Goal: Task Accomplishment & Management: Manage account settings

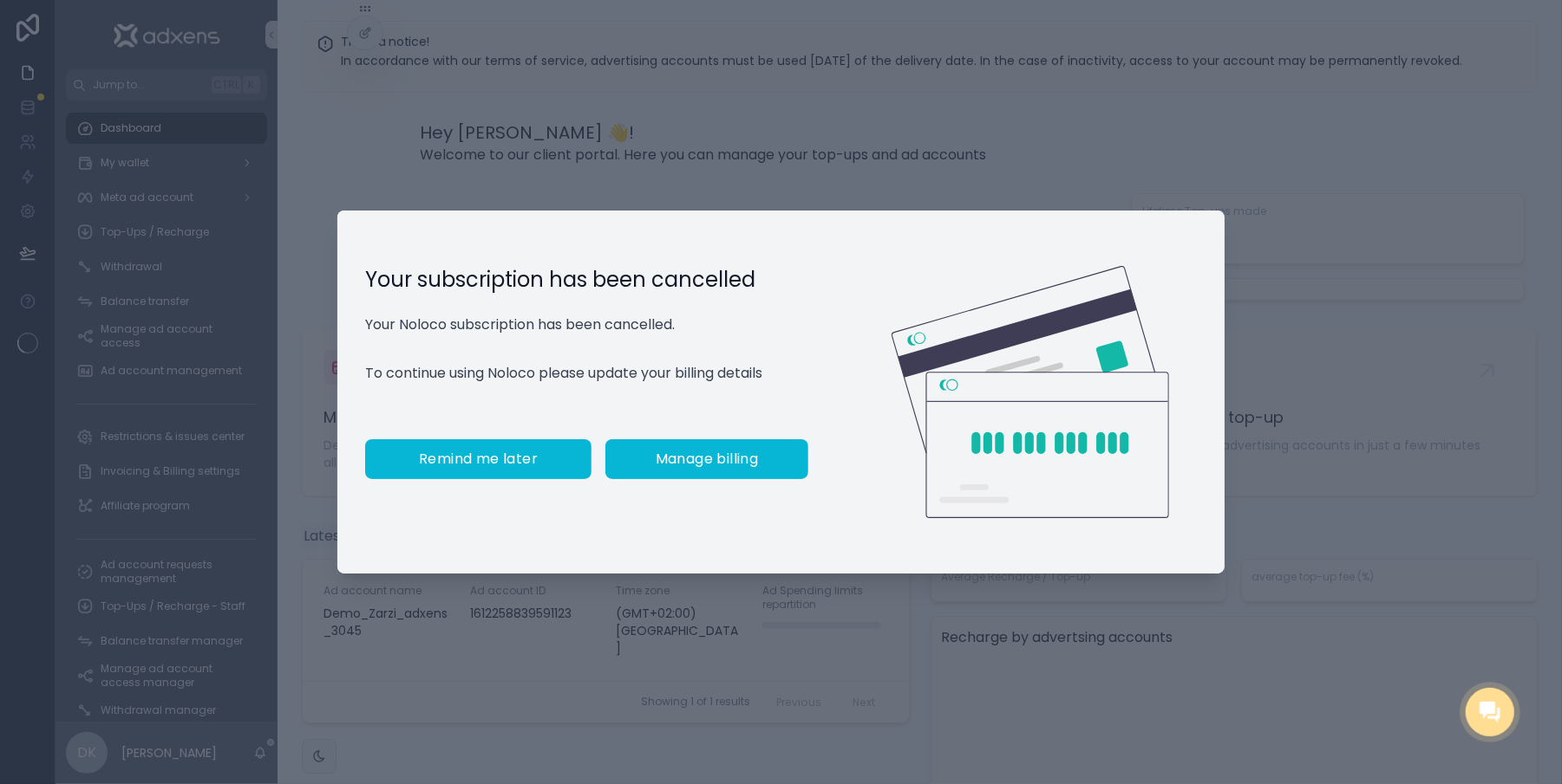
click at [574, 480] on button "Remind me later" at bounding box center [478, 460] width 226 height 40
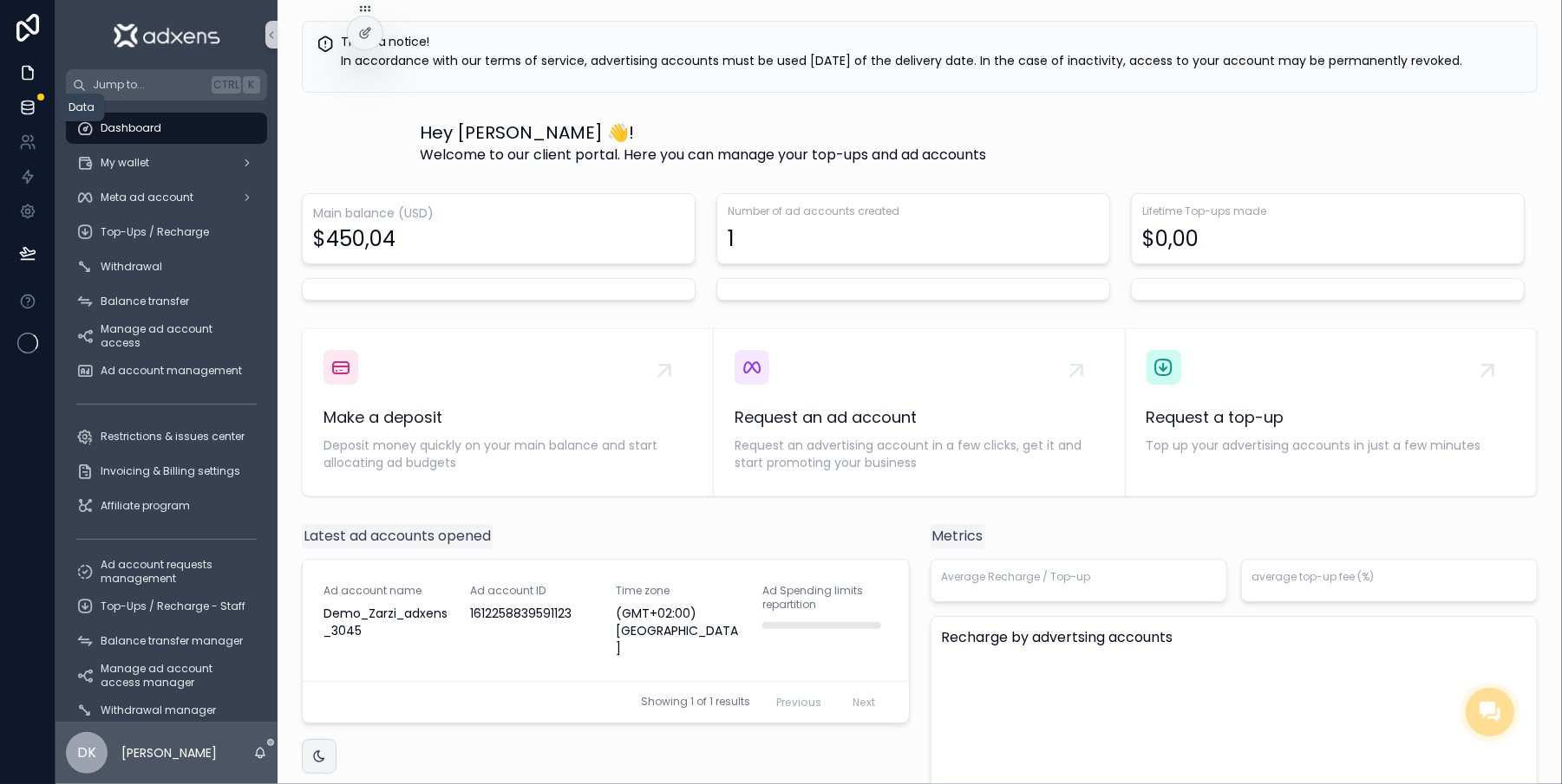
click at [19, 111] on icon at bounding box center [27, 106] width 17 height 17
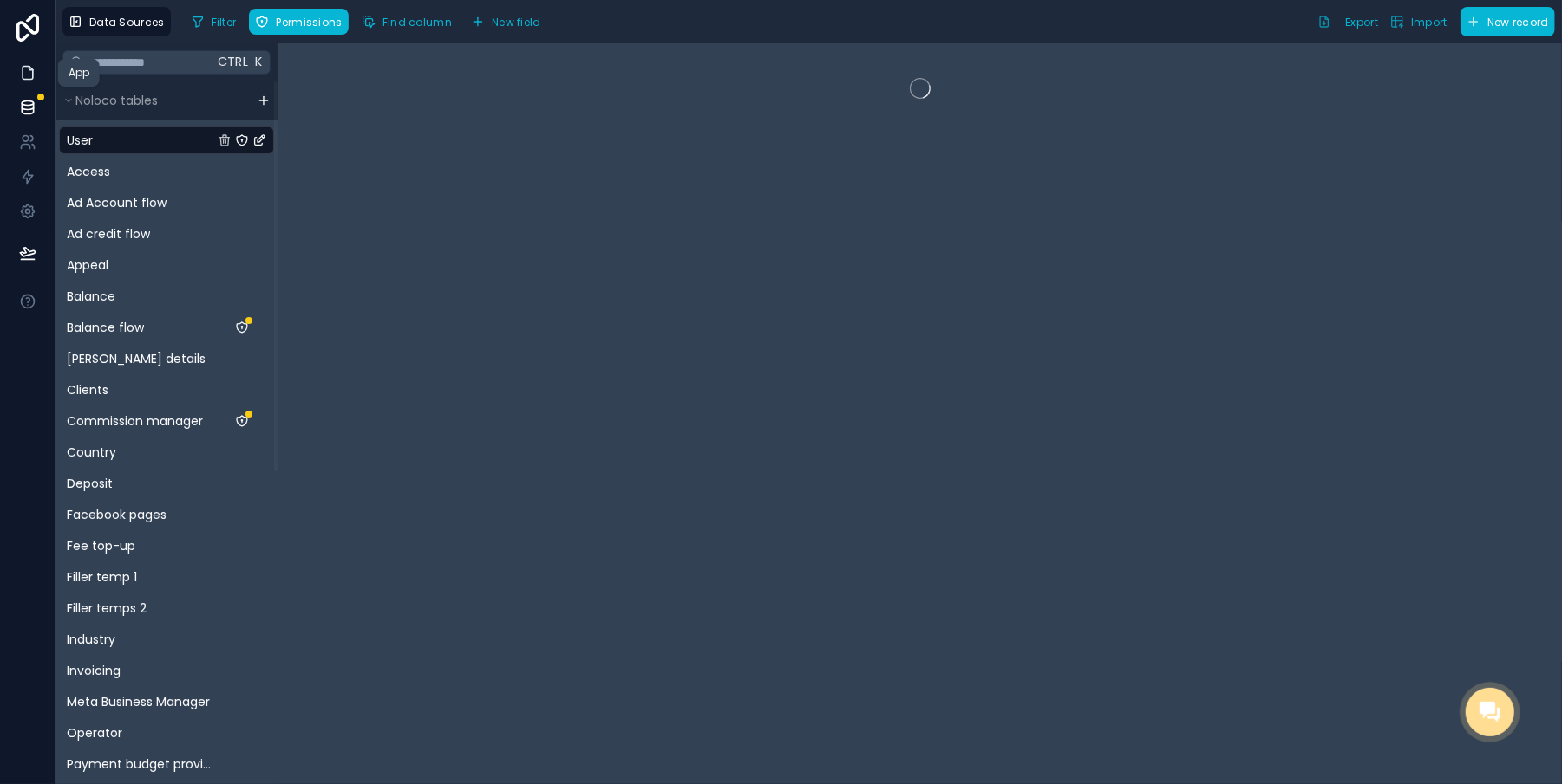
click at [21, 77] on icon at bounding box center [27, 72] width 17 height 17
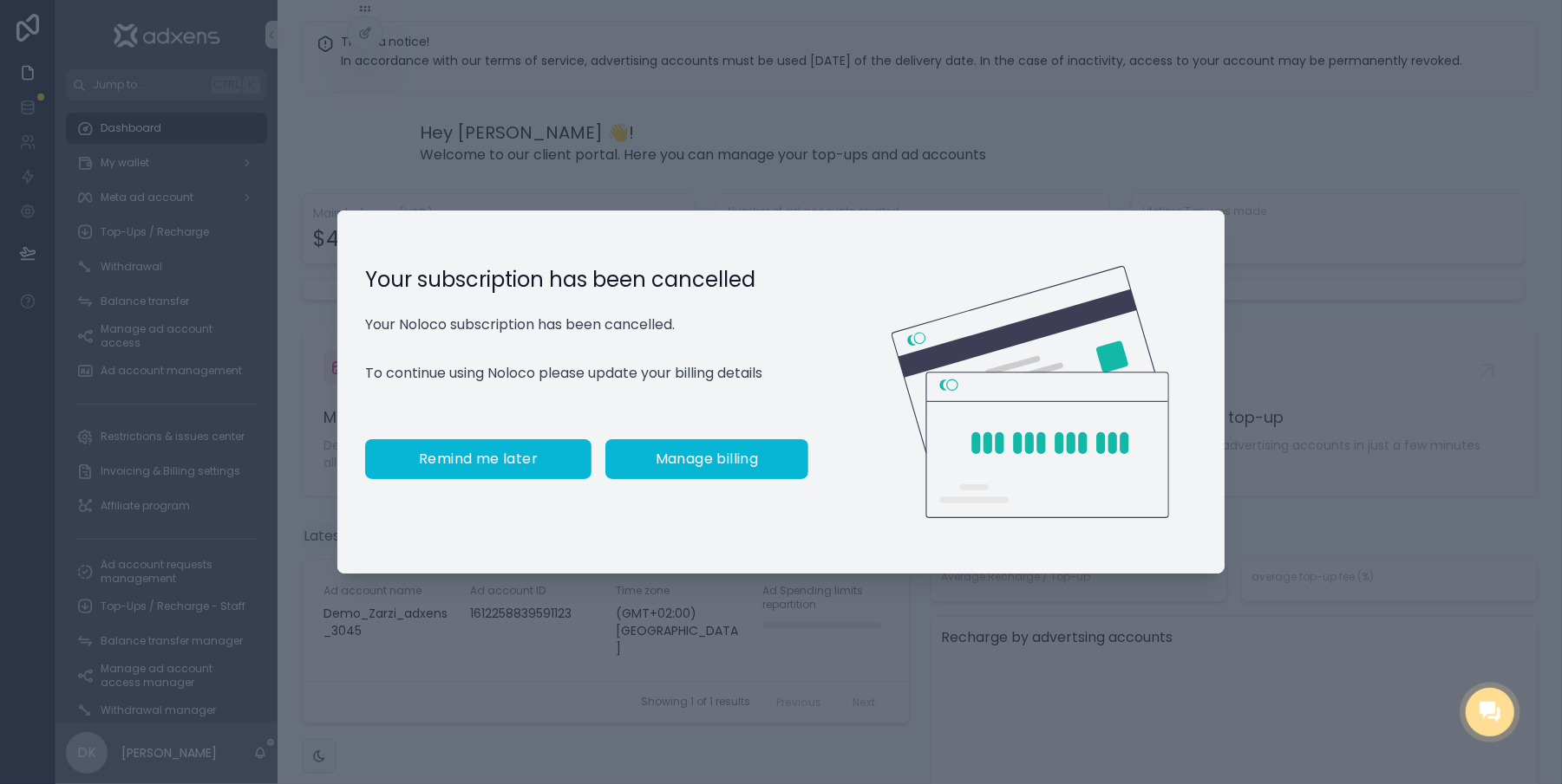
click at [505, 465] on span "Remind me later" at bounding box center [478, 459] width 118 height 17
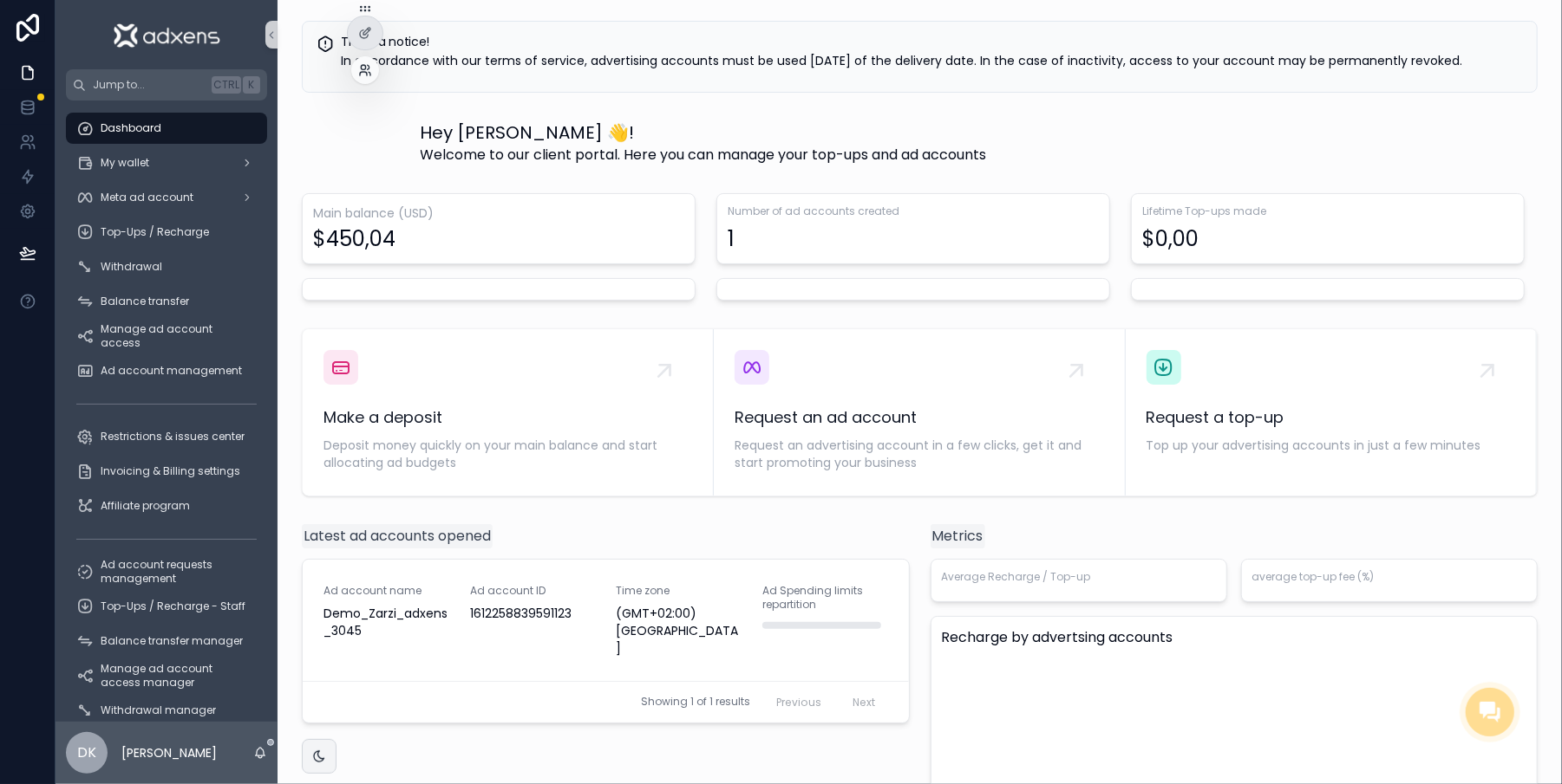
click at [366, 73] on icon at bounding box center [363, 73] width 7 height 3
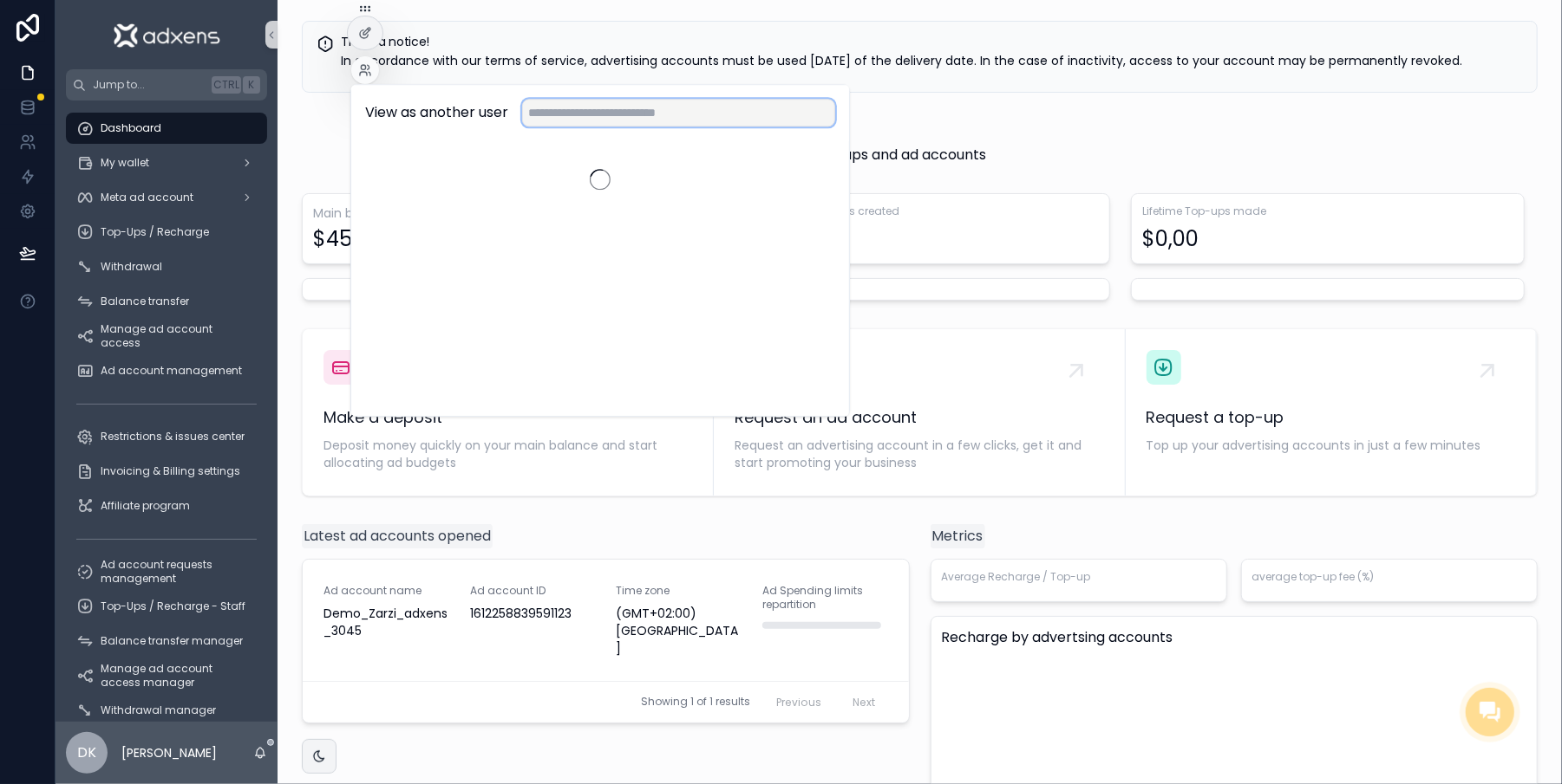
click at [600, 101] on input "text" at bounding box center [678, 112] width 314 height 28
type input "****"
click at [823, 173] on button "Select" at bounding box center [812, 176] width 46 height 25
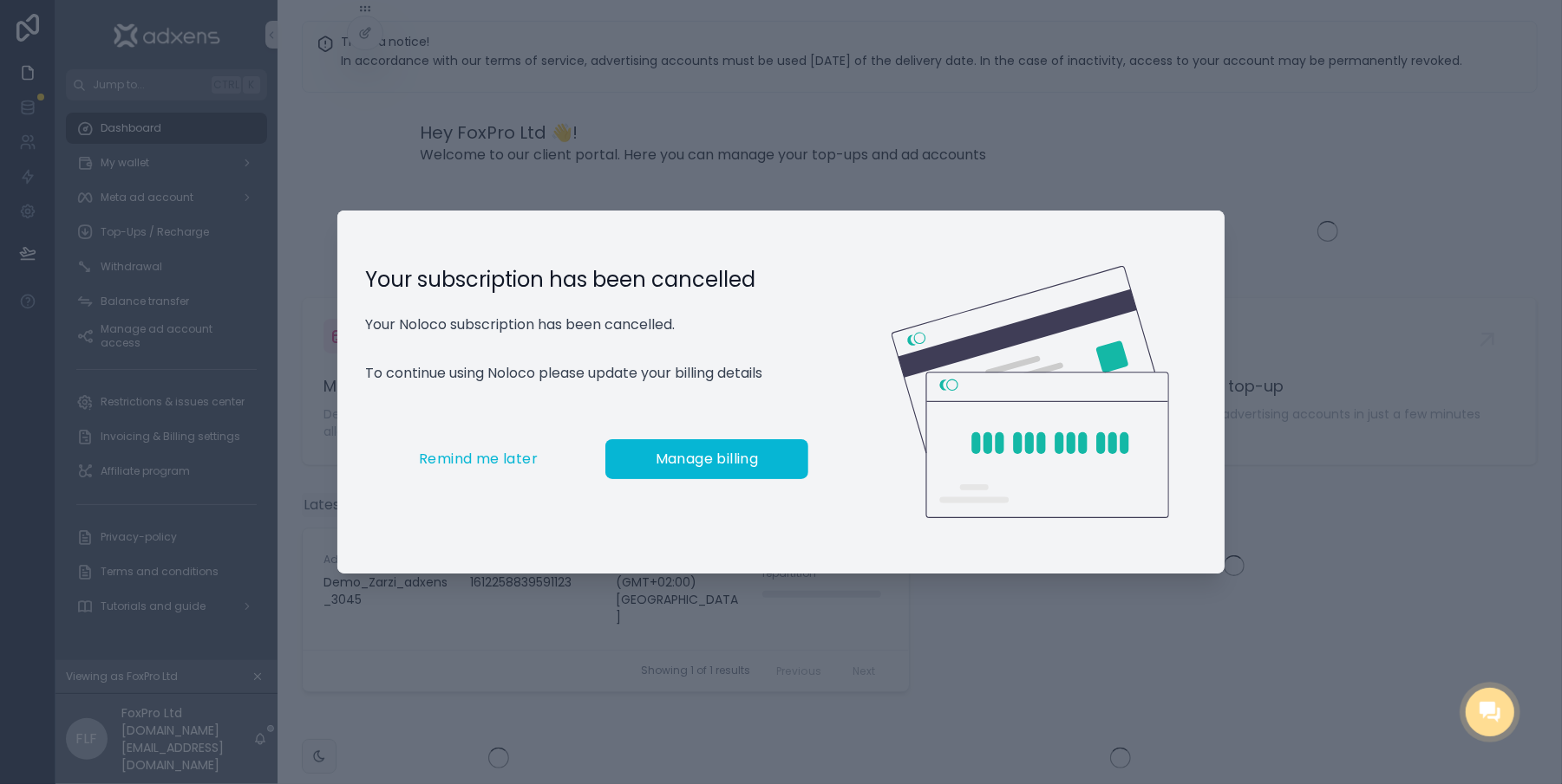
click at [468, 489] on div "Your subscription has been cancelled Your Noloco subscription has been cancelle…" at bounding box center [586, 393] width 499 height 364
click at [473, 468] on span "Remind me later" at bounding box center [478, 459] width 118 height 17
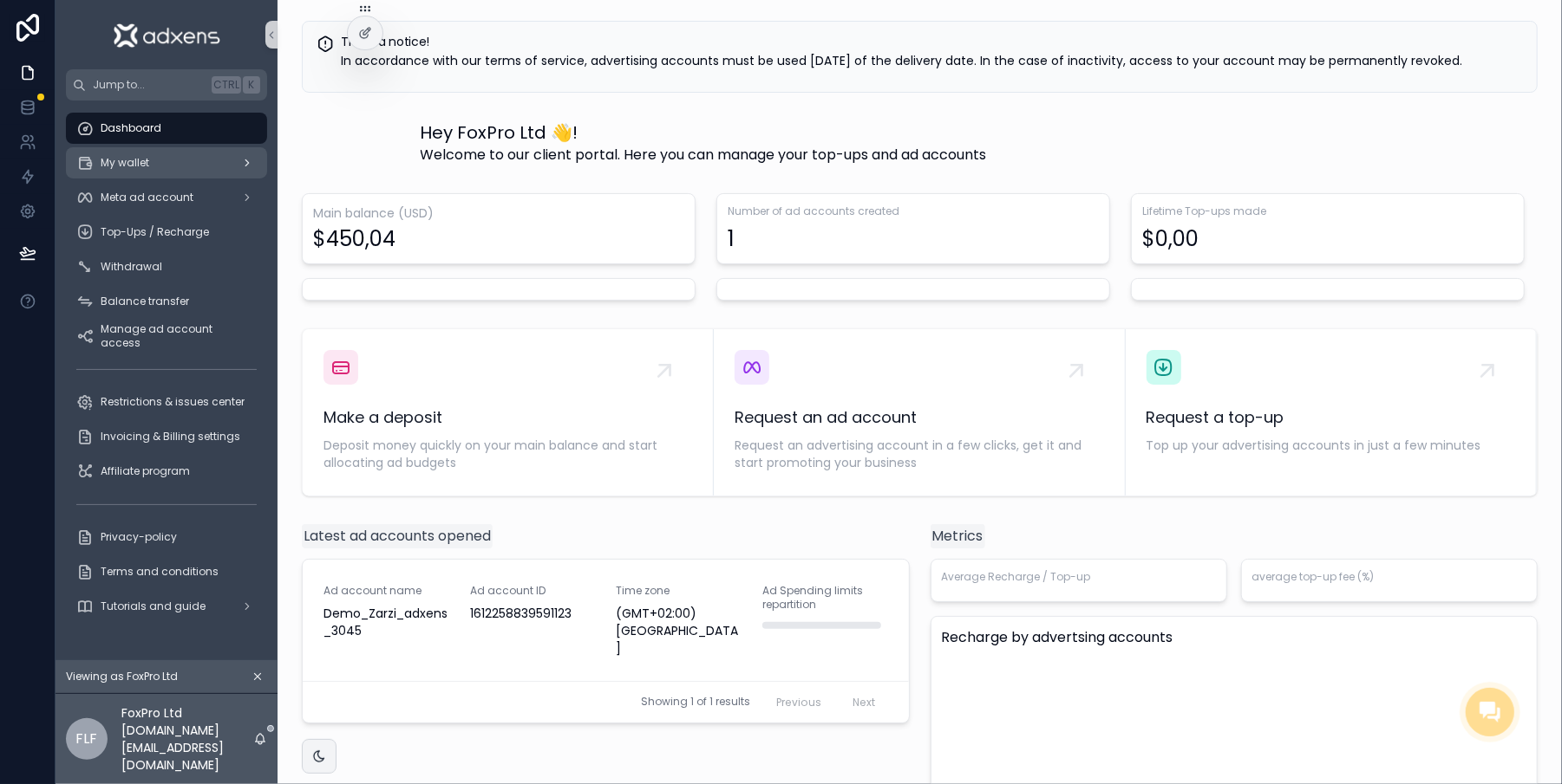
click at [165, 150] on div "My wallet" at bounding box center [166, 163] width 180 height 28
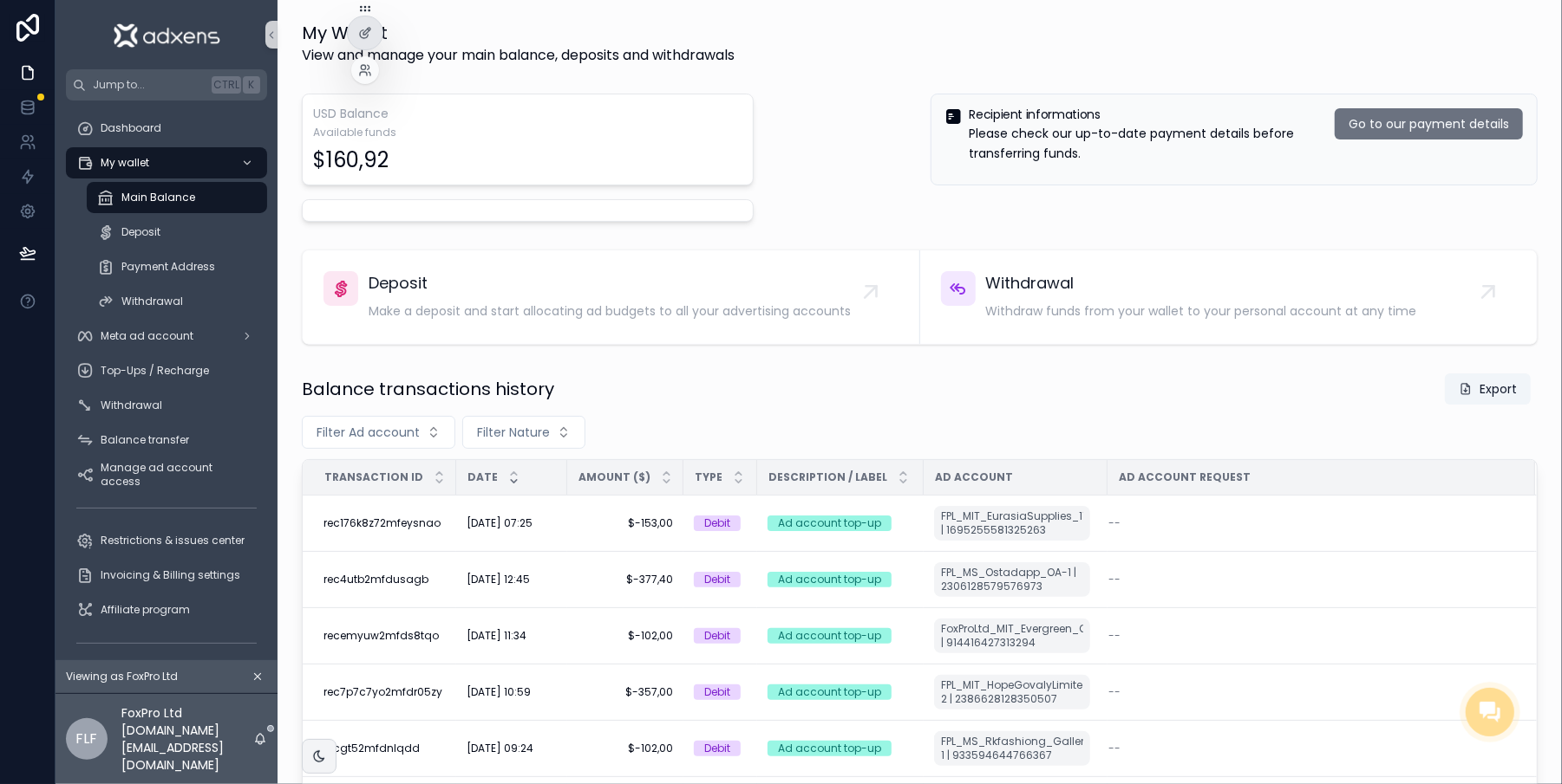
click at [366, 78] on div at bounding box center [365, 71] width 28 height 28
click at [366, 68] on icon at bounding box center [365, 71] width 14 height 14
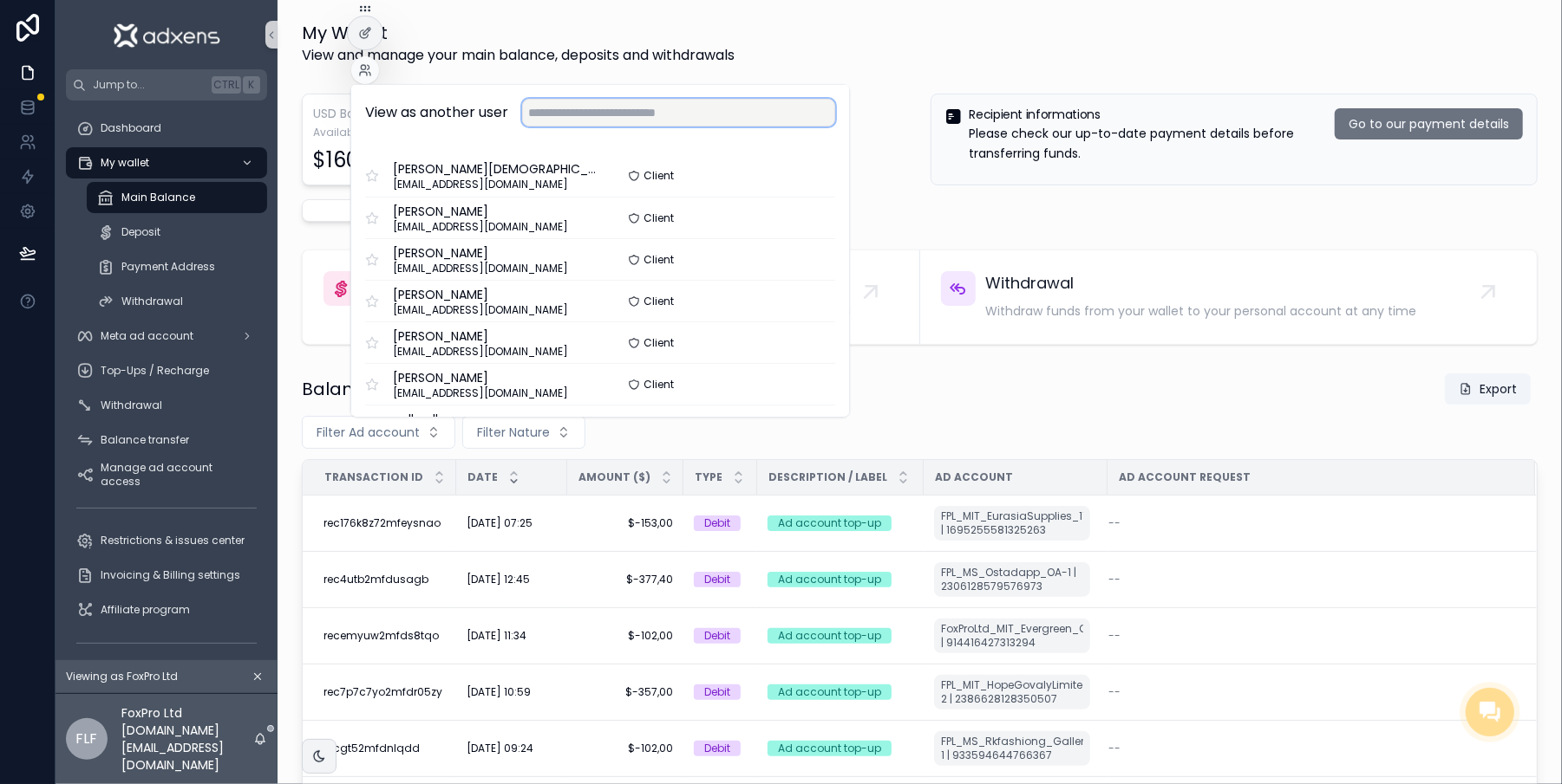
click at [554, 108] on input "text" at bounding box center [678, 112] width 314 height 28
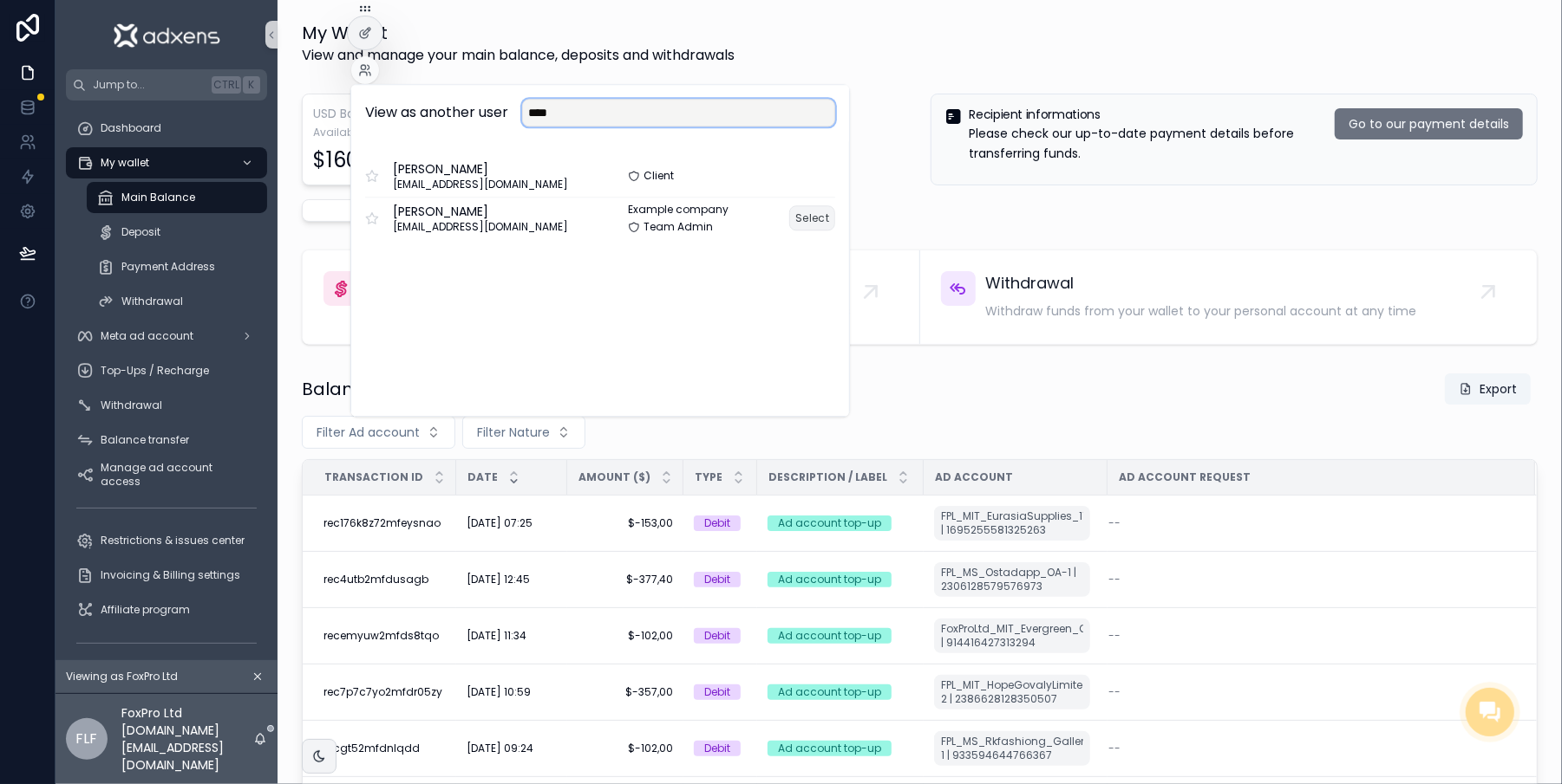
type input "****"
click at [805, 213] on button "Select" at bounding box center [812, 217] width 46 height 25
